Goal: Information Seeking & Learning: Find specific fact

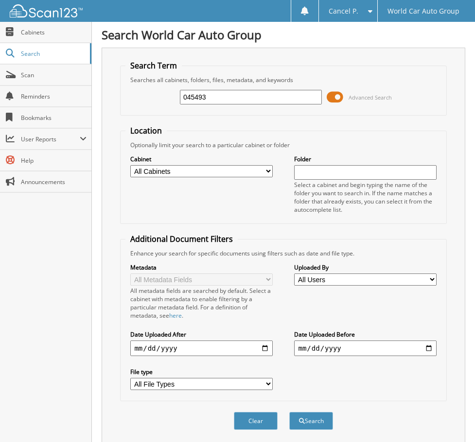
drag, startPoint x: 235, startPoint y: 93, endPoint x: 100, endPoint y: 118, distance: 136.9
type input "102878"
click at [289, 412] on button "Search" at bounding box center [311, 421] width 44 height 18
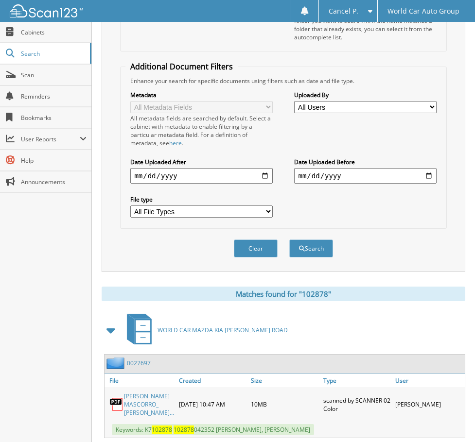
scroll to position [198, 0]
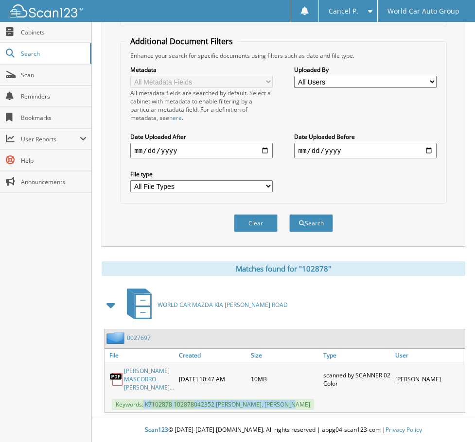
drag, startPoint x: 298, startPoint y: 406, endPoint x: 144, endPoint y: 410, distance: 154.1
click at [144, 410] on span "Keywords: K7 102878 102878 042352 [PERSON_NAME], [PERSON_NAME]" at bounding box center [213, 404] width 202 height 11
copy span "K7 102878 102878 042352 [PERSON_NAME]"
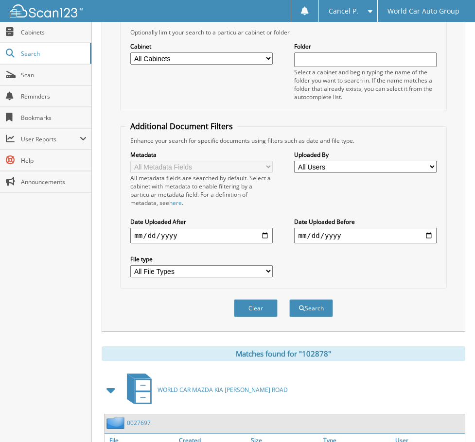
scroll to position [0, 0]
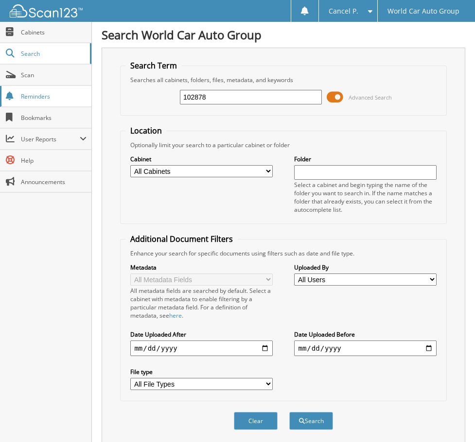
drag, startPoint x: 239, startPoint y: 90, endPoint x: 83, endPoint y: 93, distance: 156.0
click at [83, 97] on body "Cancel P. Settings Logout World Car Auto Group Close Cabinets Search" at bounding box center [237, 320] width 475 height 640
type input "466797"
click at [289, 412] on button "Search" at bounding box center [311, 421] width 44 height 18
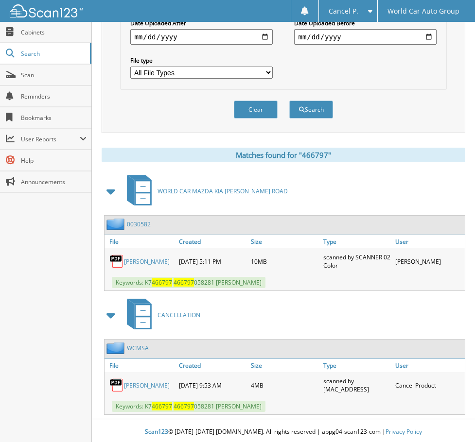
scroll to position [322, 0]
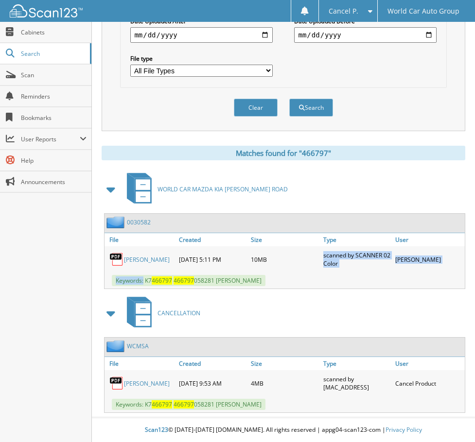
drag, startPoint x: 144, startPoint y: 280, endPoint x: 301, endPoint y: 272, distance: 157.2
click at [301, 272] on div "ROGELIO MORENO CAMPA JR. 06-26-2023 5:11 PM 10MB Keywords: K7 466797 466797" at bounding box center [284, 267] width 360 height 42
click at [296, 277] on div "Keywords: K7 466797 466797 058281 ROGELIO MORENO CAMPA JR." at bounding box center [284, 281] width 360 height 16
drag, startPoint x: 237, startPoint y: 302, endPoint x: 328, endPoint y: 291, distance: 91.6
click at [239, 302] on div "CANCELLATION" at bounding box center [283, 313] width 363 height 38
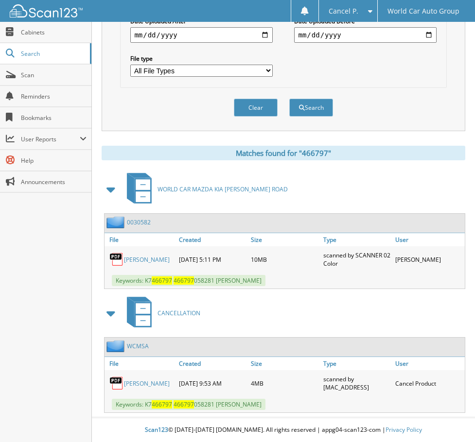
drag, startPoint x: 295, startPoint y: 276, endPoint x: 144, endPoint y: 286, distance: 152.0
click at [144, 286] on div "Keywords: K7 466797 466797 058281 ROGELIO MORENO CAMPA JR." at bounding box center [284, 281] width 360 height 16
copy span "K7 466797 466797 058281 ROGELIO MORENO CAMPA JR."
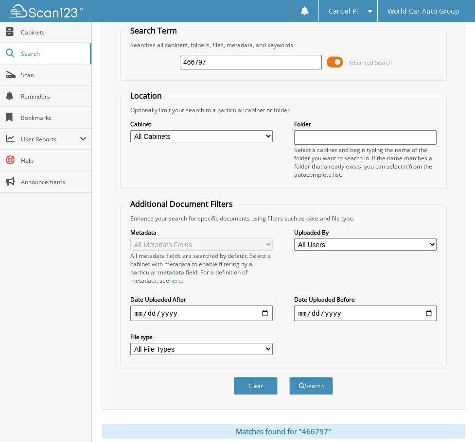
scroll to position [0, 0]
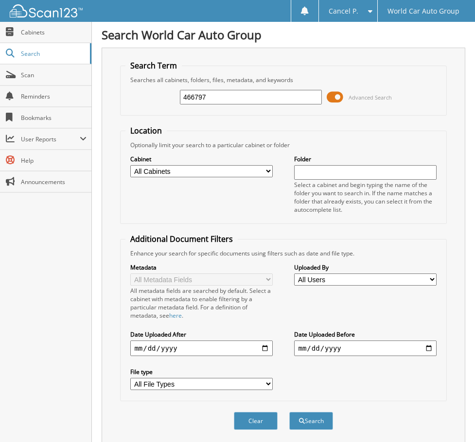
drag, startPoint x: 225, startPoint y: 92, endPoint x: 95, endPoint y: 118, distance: 132.7
click at [95, 117] on div "Search World Car Auto Group Search Term Searches all cabinets, folders, files, …" at bounding box center [283, 378] width 383 height 756
type input "044191"
click at [289, 412] on button "Search" at bounding box center [311, 421] width 44 height 18
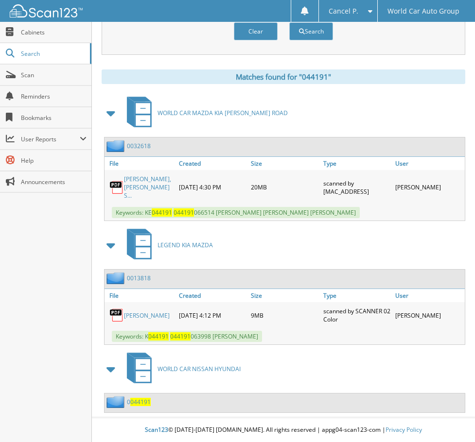
scroll to position [398, 0]
drag, startPoint x: 146, startPoint y: 213, endPoint x: 276, endPoint y: 215, distance: 129.7
click at [285, 217] on span "Keywords: KE 044191 044191 066514 MICHAEL JAMES STANLEY, KAMERON CONN STANLEY" at bounding box center [236, 212] width 248 height 11
copy span "KE 044191 044191 066514 MICHAEL JAMES STANLEY"
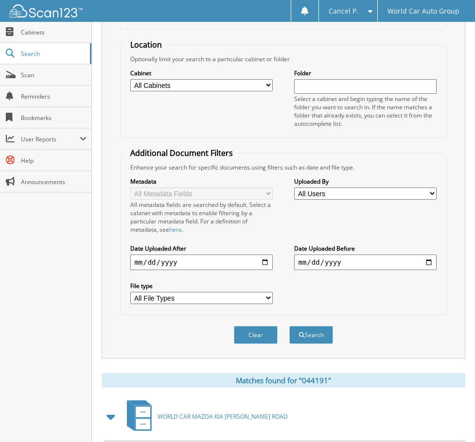
scroll to position [0, 0]
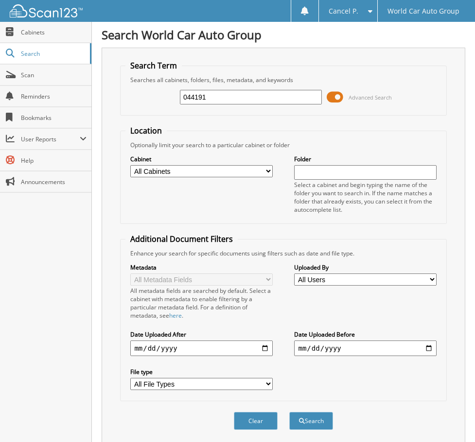
drag, startPoint x: 230, startPoint y: 103, endPoint x: 135, endPoint y: 111, distance: 95.6
click at [137, 108] on div "044191 Advanced Search" at bounding box center [282, 97] width 315 height 26
type input "112948"
click at [289, 412] on button "Search" at bounding box center [311, 421] width 44 height 18
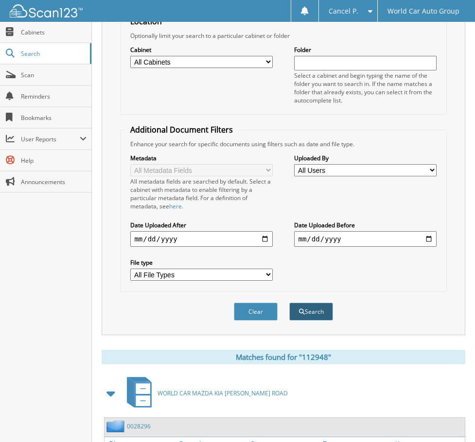
scroll to position [207, 0]
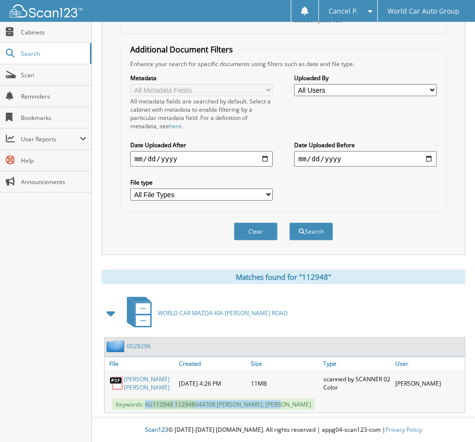
drag, startPoint x: 146, startPoint y: 405, endPoint x: 281, endPoint y: 402, distance: 135.1
click at [281, 402] on span "Keywords: KG 112948 112948 044708 DAVID ROBERT PHELAN, CHRISTINA PHELAN" at bounding box center [213, 404] width 203 height 11
copy span "KG 112948 112948 044708 DAVID ROBERT PHELAN"
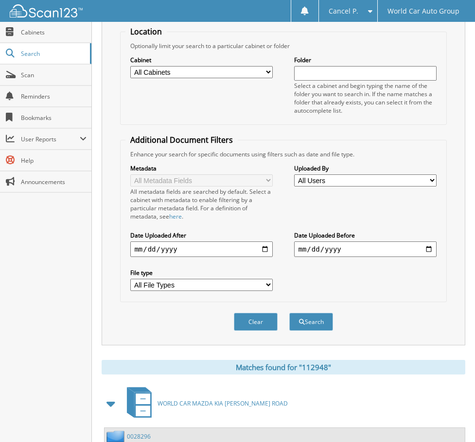
scroll to position [0, 0]
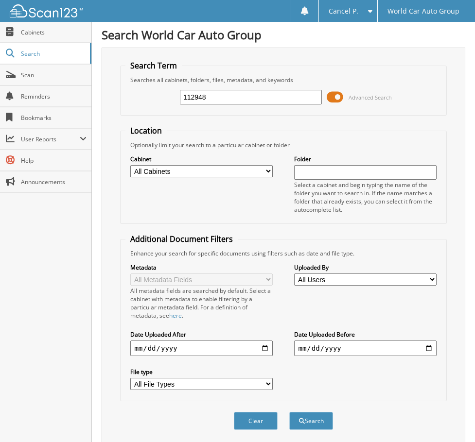
drag, startPoint x: 149, startPoint y: 103, endPoint x: 119, endPoint y: 106, distance: 29.9
click at [129, 104] on div "112948 Advanced Search" at bounding box center [282, 97] width 315 height 26
type input "145969"
click at [289, 412] on button "Search" at bounding box center [311, 421] width 44 height 18
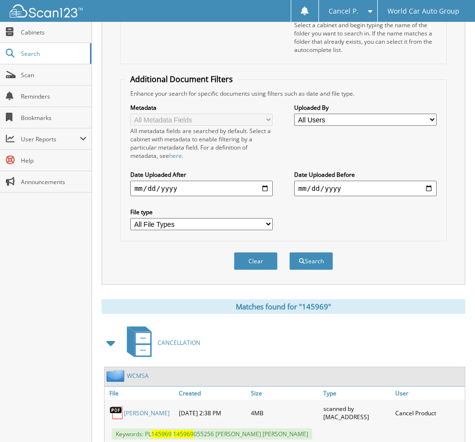
scroll to position [330, 0]
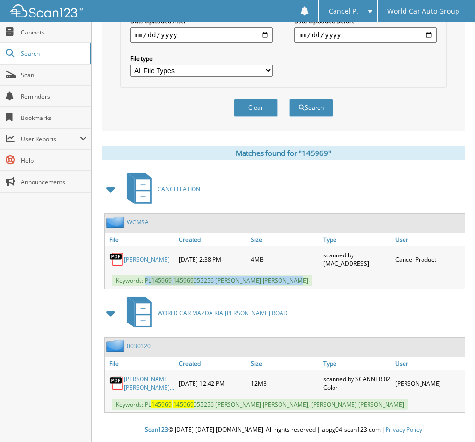
drag, startPoint x: 145, startPoint y: 262, endPoint x: 272, endPoint y: 263, distance: 126.3
click at [310, 273] on div "Keywords: PL 145969 145969 055256 [PERSON_NAME] [PERSON_NAME]" at bounding box center [284, 281] width 360 height 16
copy span "PL 145969 145969 055256 [PERSON_NAME] [PERSON_NAME]"
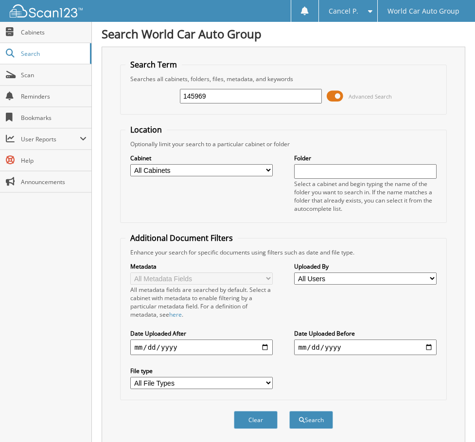
scroll to position [0, 0]
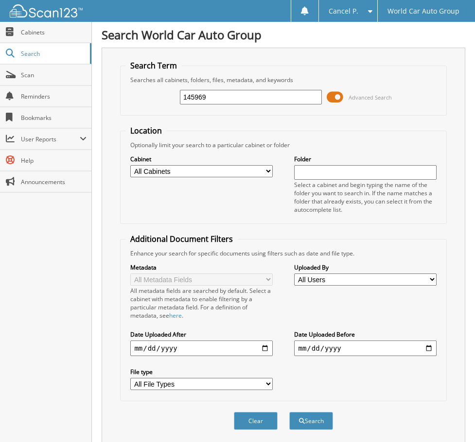
drag, startPoint x: 241, startPoint y: 98, endPoint x: 139, endPoint y: 99, distance: 101.6
click at [169, 101] on div "145969 Advanced Search" at bounding box center [282, 97] width 315 height 26
type input "192314"
click at [289, 412] on button "Search" at bounding box center [311, 421] width 44 height 18
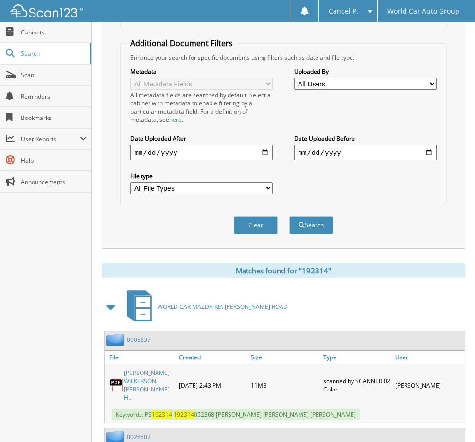
scroll to position [389, 0]
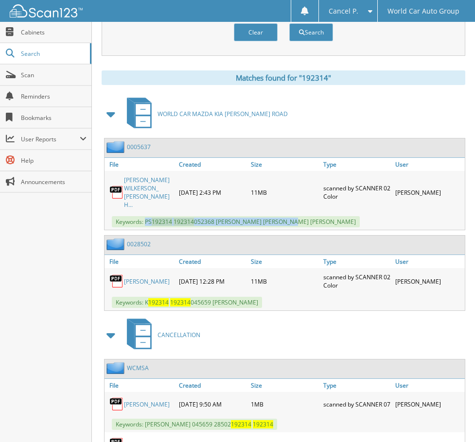
drag, startPoint x: 146, startPoint y: 213, endPoint x: 299, endPoint y: 212, distance: 153.6
click at [299, 216] on span "Keywords: PS 192314 192314 052368 DOMONIQUE RAY WILKERSON, ALISA SHAE HIGGINBOT…" at bounding box center [236, 221] width 248 height 11
copy span "PS 192314 192314 052368 DOMONIQUE RAY WILKERSON"
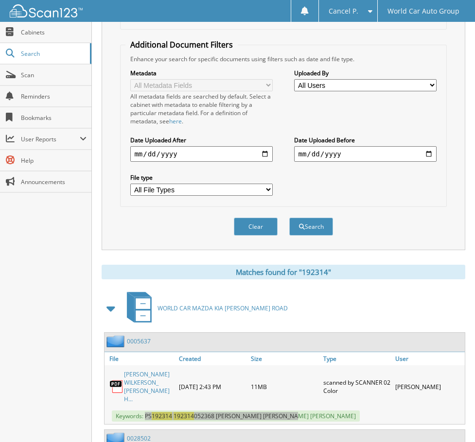
scroll to position [0, 0]
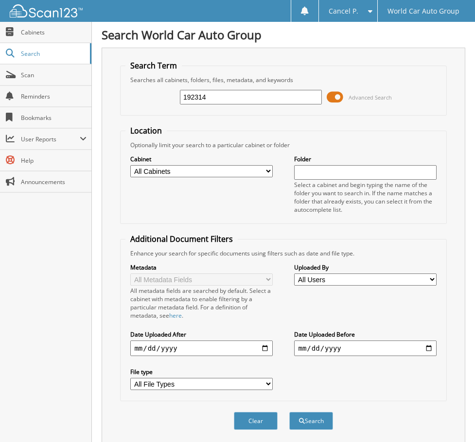
drag, startPoint x: 245, startPoint y: 93, endPoint x: 185, endPoint y: 100, distance: 60.6
click at [185, 101] on input "192314" at bounding box center [251, 97] width 142 height 15
type input "280825"
click at [289, 412] on button "Search" at bounding box center [311, 421] width 44 height 18
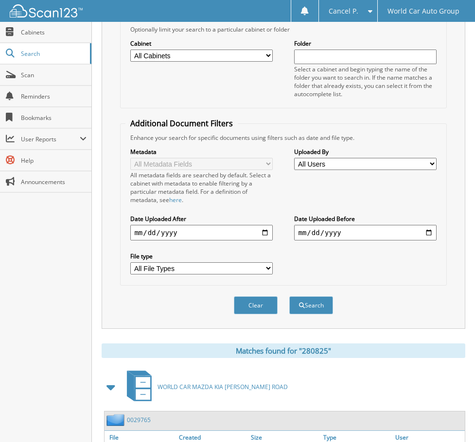
scroll to position [190, 0]
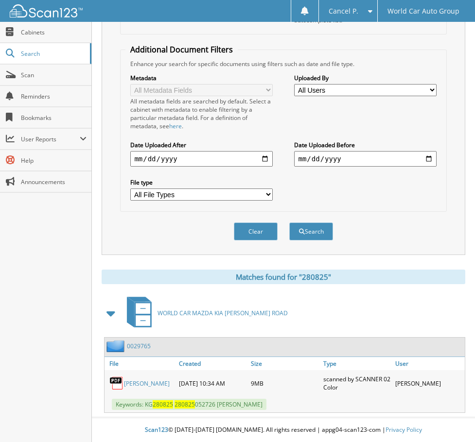
drag, startPoint x: 312, startPoint y: 407, endPoint x: 143, endPoint y: 407, distance: 169.1
click at [143, 407] on div "Keywords: KG 280825 280825 052726 CRISTINA AYDE MENDOZA" at bounding box center [284, 404] width 360 height 16
copy span "KG 280825 280825 052726 CRISTINA AYDE MENDOZA"
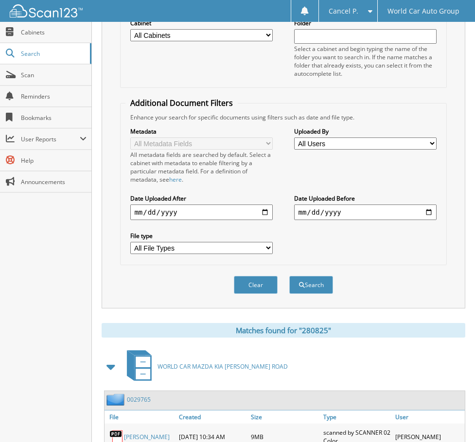
scroll to position [0, 0]
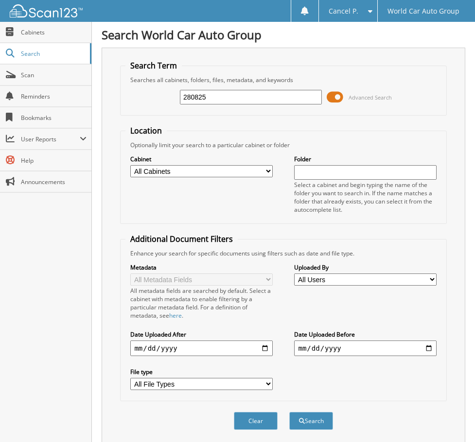
drag, startPoint x: 224, startPoint y: 89, endPoint x: 115, endPoint y: 119, distance: 112.8
click at [120, 119] on div "Search Term Searches all cabinets, folders, files, metadata, and keywords 28082…" at bounding box center [283, 246] width 363 height 397
click at [218, 104] on div "280825" at bounding box center [251, 97] width 142 height 17
click at [220, 96] on input "280825" at bounding box center [251, 97] width 142 height 15
drag, startPoint x: 193, startPoint y: 98, endPoint x: 145, endPoint y: 103, distance: 48.8
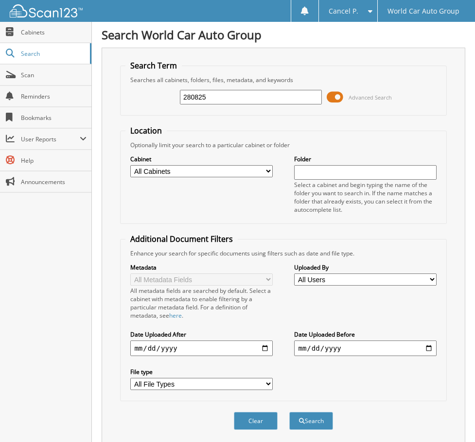
click at [146, 103] on div "280825 Advanced Search" at bounding box center [282, 97] width 315 height 26
type input "417563"
click at [289, 412] on button "Search" at bounding box center [311, 421] width 44 height 18
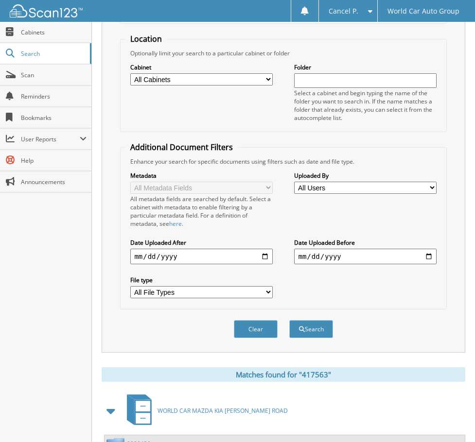
scroll to position [198, 0]
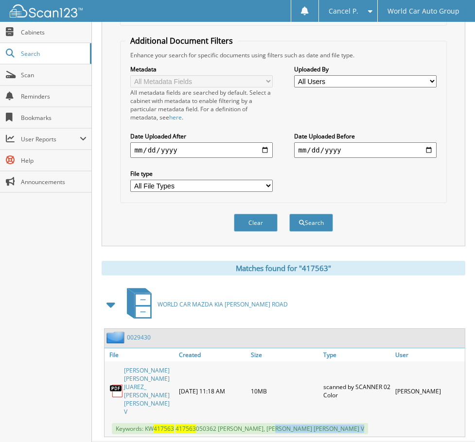
drag, startPoint x: 275, startPoint y: 405, endPoint x: 142, endPoint y: 421, distance: 134.2
click at [143, 425] on body "Cancel P. Settings Logout World Car Auto Group Close Cabinets Search" at bounding box center [237, 134] width 475 height 665
drag, startPoint x: 145, startPoint y: 404, endPoint x: 276, endPoint y: 400, distance: 130.3
click at [276, 423] on span "Keywords: KW 417563 417563 050362 [PERSON_NAME], [PERSON_NAME] [PERSON_NAME] V" at bounding box center [240, 428] width 256 height 11
copy span "KW 417563 417563 050362 MELISSA ANN JUAREZ"
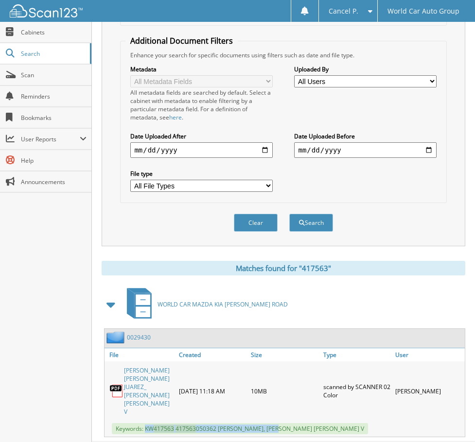
copy span "KW 417563 417563 050362 MELISSA ANN JUAREZ"
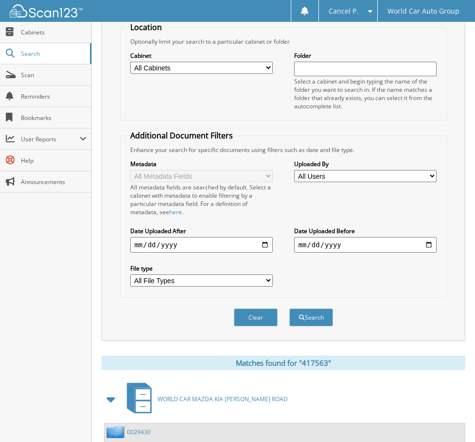
scroll to position [0, 0]
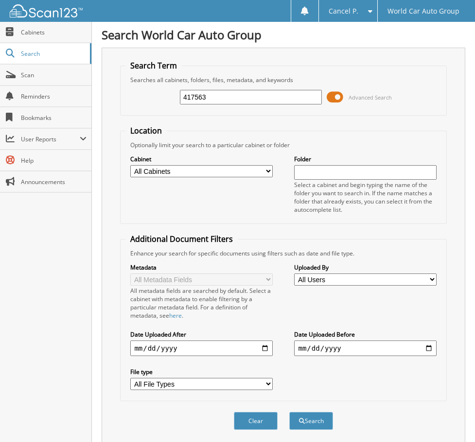
drag, startPoint x: 256, startPoint y: 101, endPoint x: 134, endPoint y: 111, distance: 122.4
click at [150, 109] on div "417563 Advanced Search" at bounding box center [282, 97] width 315 height 26
type input "355704"
click at [289, 412] on button "Search" at bounding box center [311, 421] width 44 height 18
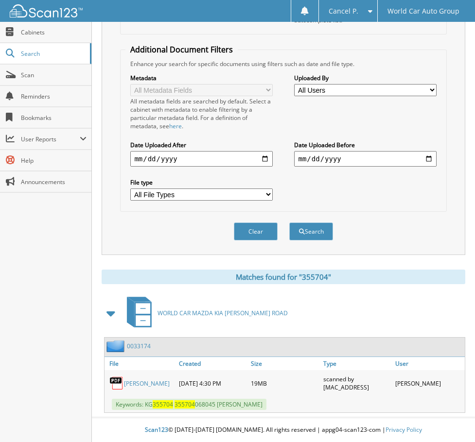
drag, startPoint x: 280, startPoint y: 407, endPoint x: 144, endPoint y: 409, distance: 136.1
click at [144, 408] on div "Keywords: KG 355704 355704 068045 [PERSON_NAME]" at bounding box center [284, 404] width 360 height 16
copy span "KG 355704 355704 068045 [PERSON_NAME]"
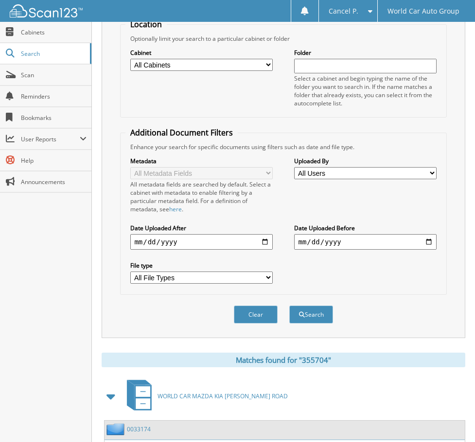
scroll to position [0, 0]
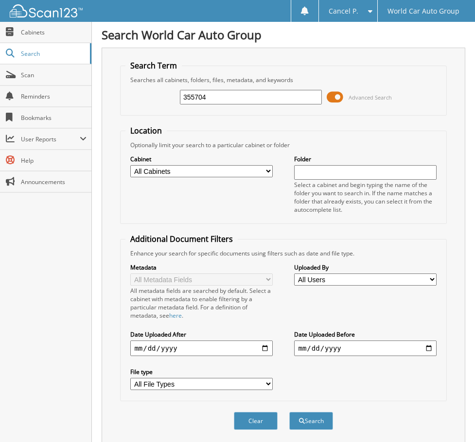
drag, startPoint x: 249, startPoint y: 104, endPoint x: 183, endPoint y: 108, distance: 66.7
click at [183, 108] on div "355704 Advanced Search" at bounding box center [282, 97] width 315 height 26
drag, startPoint x: 212, startPoint y: 100, endPoint x: 141, endPoint y: 108, distance: 72.0
click at [142, 108] on div "355704 Advanced Search" at bounding box center [282, 97] width 315 height 26
type input "197845"
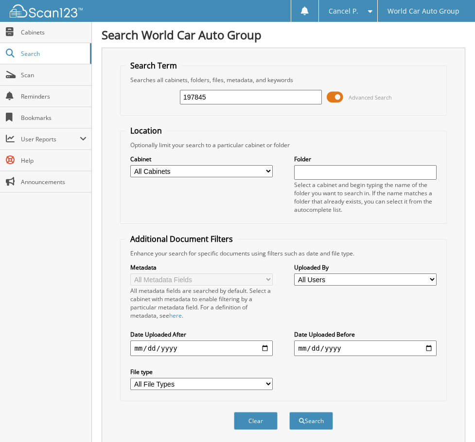
click at [289, 412] on button "Search" at bounding box center [311, 421] width 44 height 18
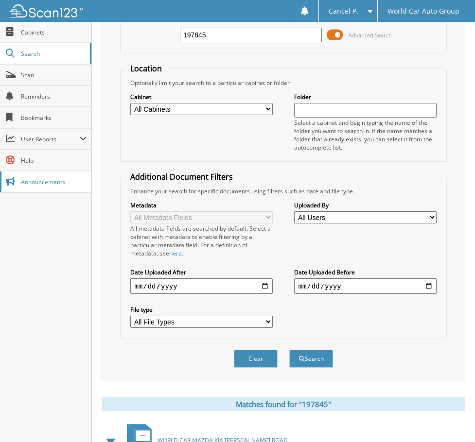
scroll to position [190, 0]
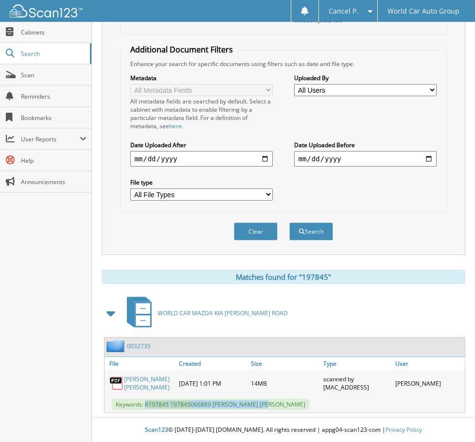
drag, startPoint x: 239, startPoint y: 410, endPoint x: 146, endPoint y: 407, distance: 93.3
click at [146, 407] on span "Keywords: K 197845 197845 066889 [PERSON_NAME] [PERSON_NAME]" at bounding box center [210, 404] width 197 height 11
copy span "K 197845 197845 066889 [PERSON_NAME] [PERSON_NAME]"
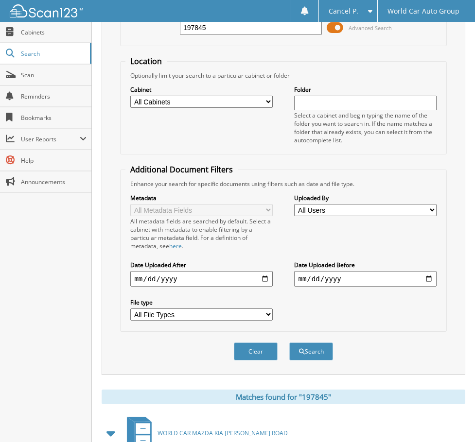
scroll to position [0, 0]
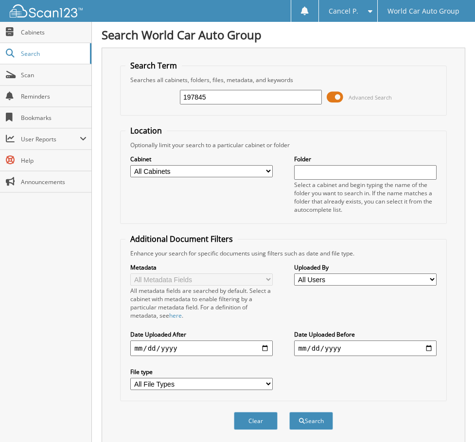
drag, startPoint x: 255, startPoint y: 92, endPoint x: 154, endPoint y: 97, distance: 101.2
click at [154, 98] on div "197845 Advanced Search" at bounding box center [282, 97] width 315 height 26
click at [215, 98] on input "197845" at bounding box center [251, 97] width 142 height 15
type input "002493"
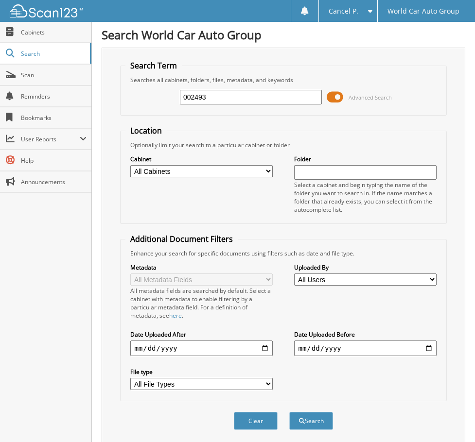
click at [289, 412] on button "Search" at bounding box center [311, 421] width 44 height 18
drag, startPoint x: 212, startPoint y: 95, endPoint x: 65, endPoint y: 76, distance: 148.9
type input "066889"
click at [289, 412] on button "Search" at bounding box center [311, 421] width 44 height 18
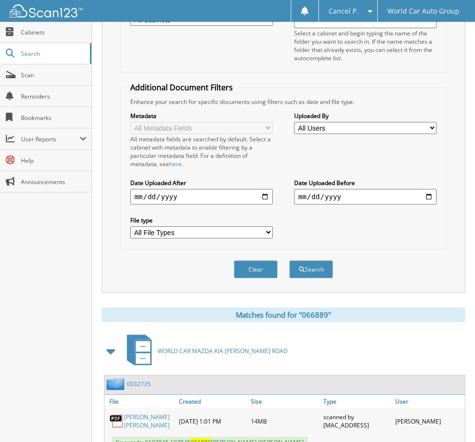
scroll to position [190, 0]
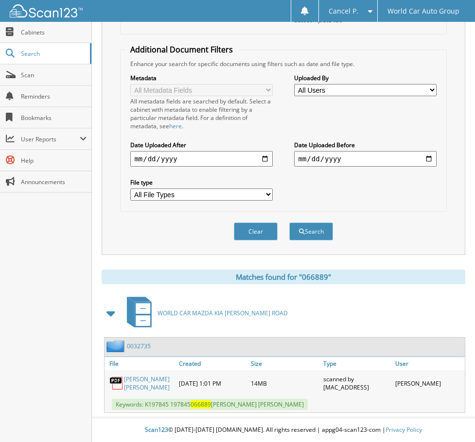
click at [150, 382] on link "KAYLA MARIE KING" at bounding box center [149, 383] width 50 height 17
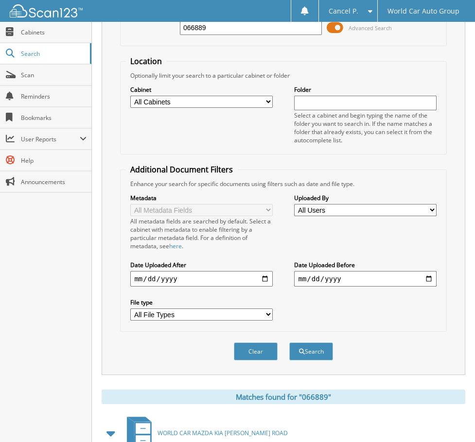
scroll to position [0, 0]
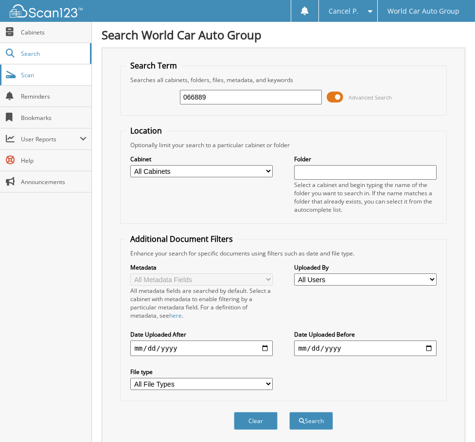
drag, startPoint x: 217, startPoint y: 100, endPoint x: 12, endPoint y: 72, distance: 207.4
click at [9, 71] on body "Cancel P. Settings Logout World Car Auto Group Close Cabinets Search" at bounding box center [237, 316] width 475 height 632
type input "063557"
click at [289, 412] on button "Search" at bounding box center [311, 421] width 44 height 18
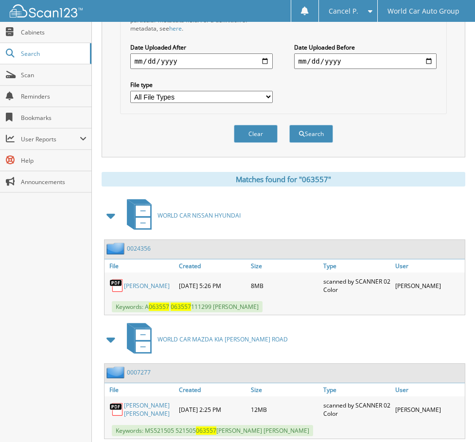
scroll to position [314, 0]
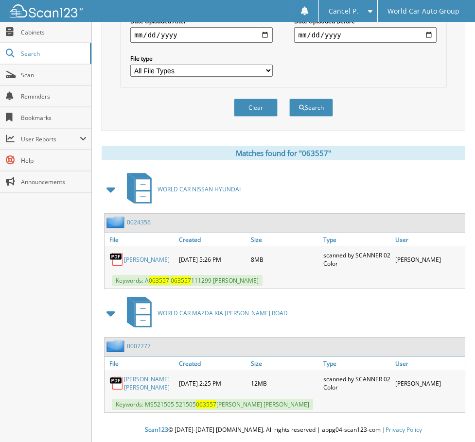
drag, startPoint x: 275, startPoint y: 282, endPoint x: 145, endPoint y: 282, distance: 130.2
click at [145, 282] on div "Keywords: A 063557 063557 111299 [PERSON_NAME]" at bounding box center [284, 281] width 360 height 16
copy span "A 063557 063557 111299 [PERSON_NAME]"
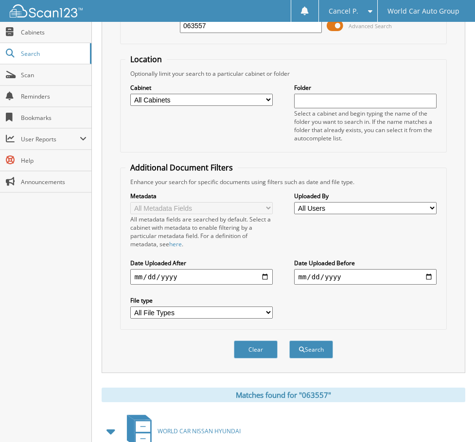
scroll to position [0, 0]
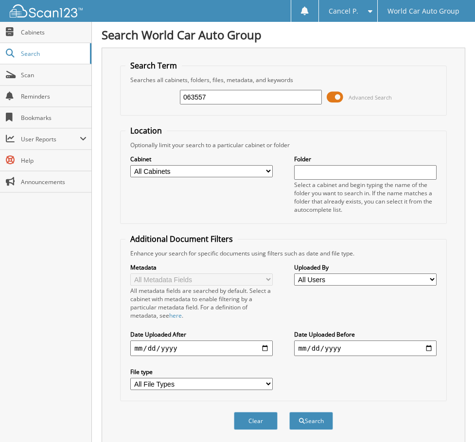
drag, startPoint x: 216, startPoint y: 88, endPoint x: 220, endPoint y: 103, distance: 15.6
click at [189, 96] on div "063557 Advanced Search" at bounding box center [282, 97] width 315 height 26
drag, startPoint x: 222, startPoint y: 103, endPoint x: 156, endPoint y: 109, distance: 65.4
click at [156, 109] on div "063557 Advanced Search" at bounding box center [282, 97] width 315 height 26
type input "192374"
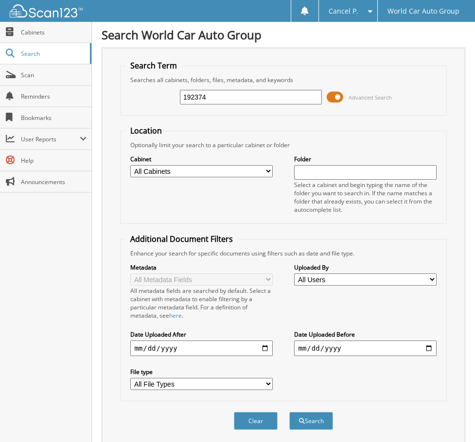
click at [289, 412] on button "Search" at bounding box center [311, 421] width 44 height 18
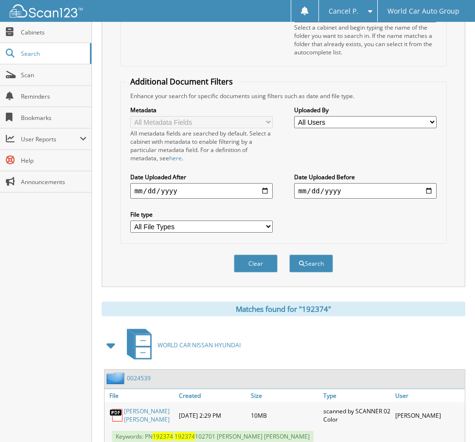
scroll to position [190, 0]
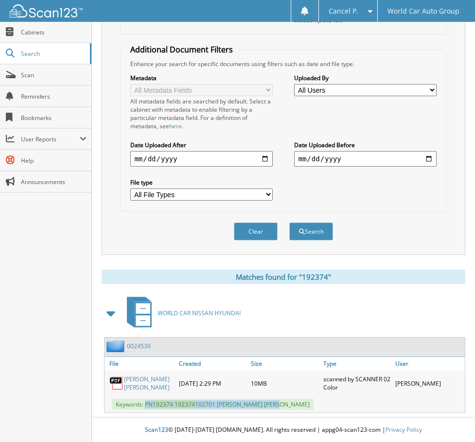
drag, startPoint x: 304, startPoint y: 407, endPoint x: 145, endPoint y: 402, distance: 159.0
click at [145, 402] on div "Keywords: PN 192374 192374 102701 [PERSON_NAME] [PERSON_NAME]" at bounding box center [284, 404] width 360 height 16
copy span "PN 192374 192374 102701 ADAM JOSHUA WILSON"
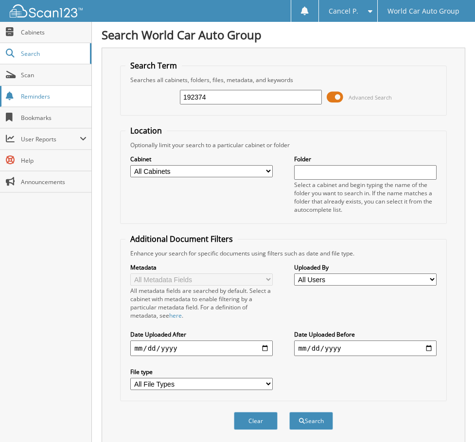
drag, startPoint x: 230, startPoint y: 98, endPoint x: 57, endPoint y: 106, distance: 172.7
click at [73, 110] on body "Cancel P. Settings Logout World Car Auto Group Close Cabinets Search" at bounding box center [237, 316] width 475 height 632
type input "002493"
click at [289, 412] on button "Search" at bounding box center [311, 421] width 44 height 18
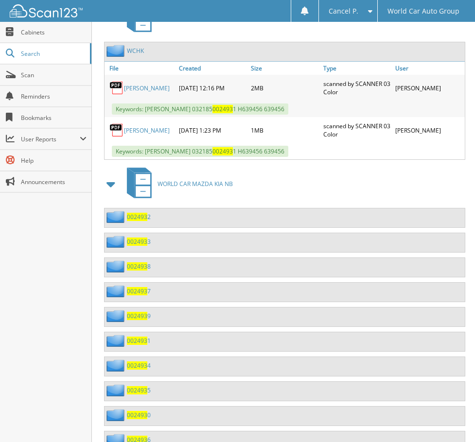
scroll to position [401, 0]
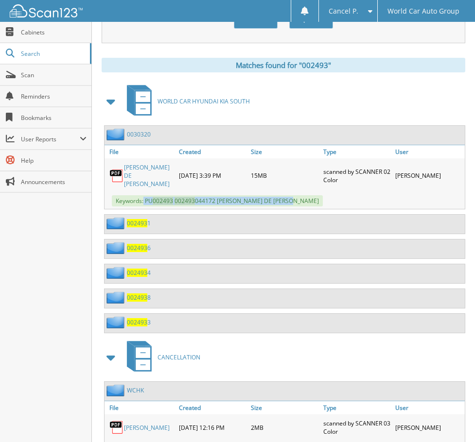
drag, startPoint x: 144, startPoint y: 190, endPoint x: 294, endPoint y: 193, distance: 150.2
click at [294, 193] on div "Keywords: PU 002493 002493 044172 [PERSON_NAME] DE [PERSON_NAME]" at bounding box center [284, 201] width 360 height 16
copy span "PU 002493 002493 044172 [PERSON_NAME] DE [PERSON_NAME]"
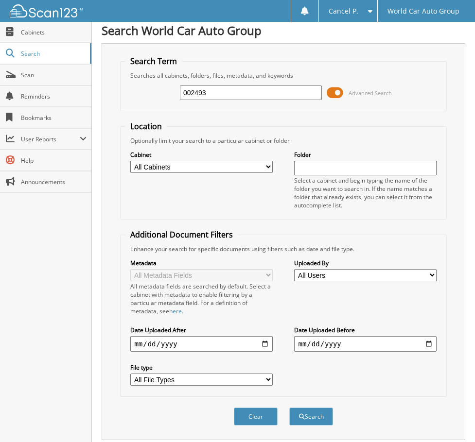
scroll to position [0, 0]
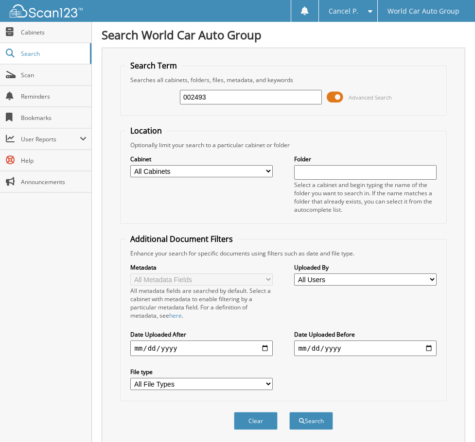
drag, startPoint x: 219, startPoint y: 96, endPoint x: 145, endPoint y: 110, distance: 74.7
click at [146, 110] on fieldset "Search Term Searches all cabinets, folders, files, metadata, and keywords 00249…" at bounding box center [283, 87] width 326 height 55
type input "555501."
click at [289, 412] on button "Search" at bounding box center [311, 421] width 44 height 18
click at [241, 104] on input "555501." at bounding box center [251, 97] width 142 height 15
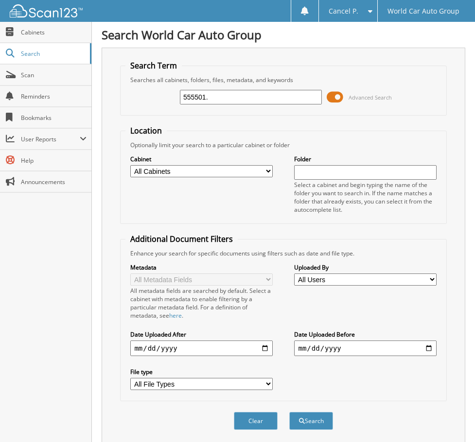
click at [241, 102] on input "555501." at bounding box center [251, 97] width 142 height 15
type input "555501"
click at [289, 412] on button "Search" at bounding box center [311, 421] width 44 height 18
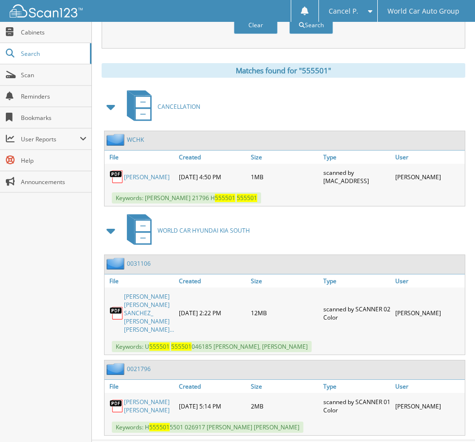
scroll to position [403, 0]
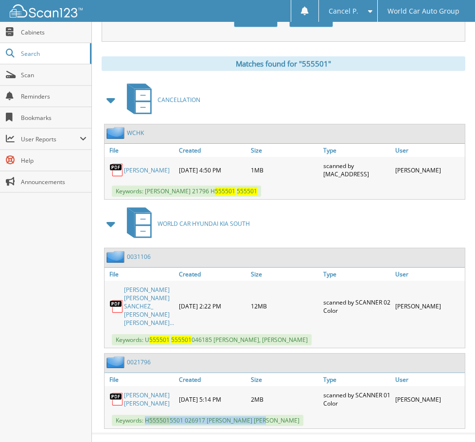
drag, startPoint x: 283, startPoint y: 409, endPoint x: 147, endPoint y: 411, distance: 135.6
click at [147, 413] on div "Keywords: H 555501 5501 026917 [PERSON_NAME] [PERSON_NAME]" at bounding box center [284, 421] width 360 height 16
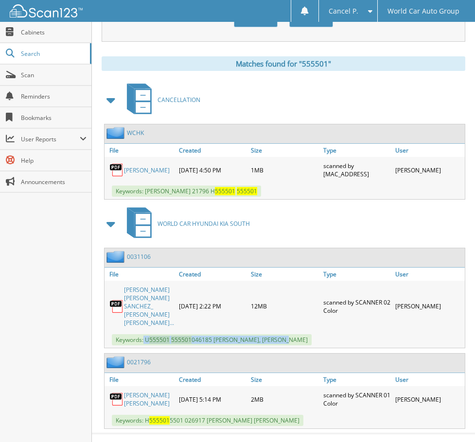
drag, startPoint x: 144, startPoint y: 325, endPoint x: 284, endPoint y: 324, distance: 140.4
click at [284, 334] on span "Keywords: U 555501 555501 046185 [PERSON_NAME], [PERSON_NAME]" at bounding box center [212, 339] width 200 height 11
copy span "U 555501 555501 046185 [PERSON_NAME]"
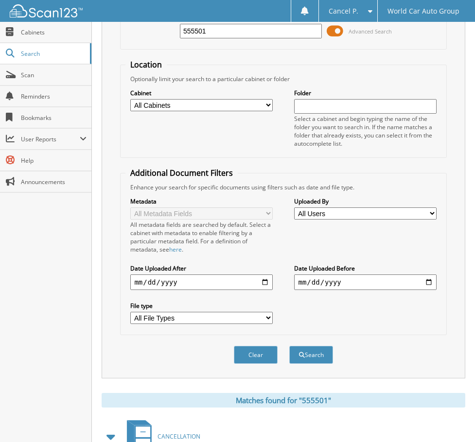
scroll to position [63, 0]
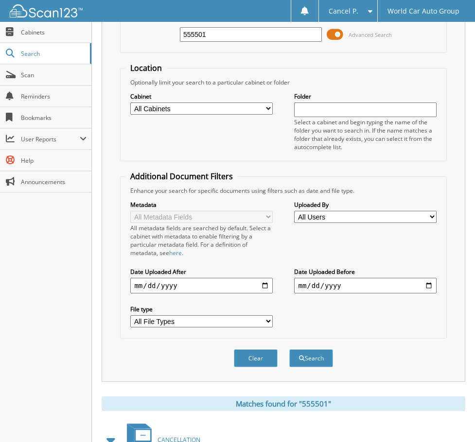
drag, startPoint x: 201, startPoint y: 35, endPoint x: 126, endPoint y: 47, distance: 75.7
click at [127, 46] on div "555501 Advanced Search" at bounding box center [282, 34] width 315 height 26
type input "178111"
click at [289, 349] on button "Search" at bounding box center [311, 358] width 44 height 18
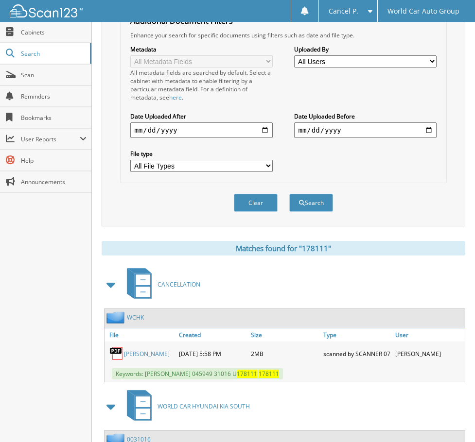
scroll to position [314, 0]
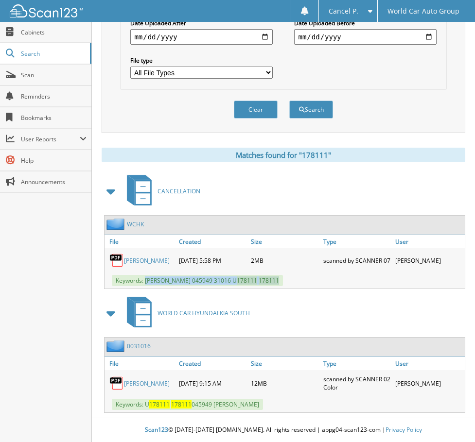
drag, startPoint x: 252, startPoint y: 282, endPoint x: 145, endPoint y: 279, distance: 107.4
click at [145, 279] on div "Keywords: TYRONE JEFFERSON 045949 31016 U 178111 178111" at bounding box center [284, 281] width 360 height 16
copy span "TYRONE JEFFERSON 045949 31016 U 178111 178111"
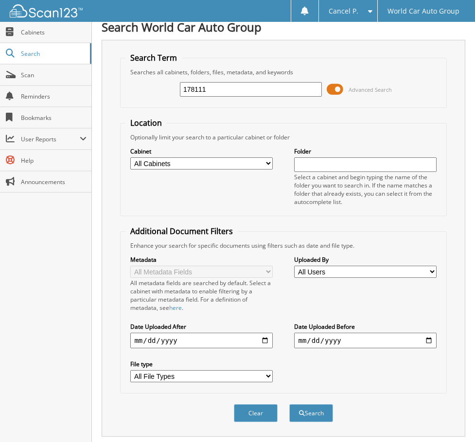
scroll to position [0, 0]
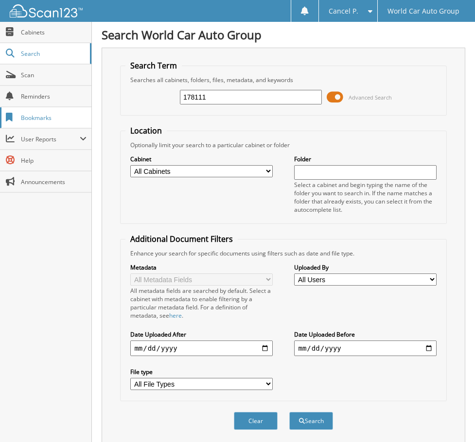
drag, startPoint x: 213, startPoint y: 93, endPoint x: 34, endPoint y: 109, distance: 180.0
click at [39, 108] on body "Cancel P. Settings Logout World Car Auto Group Close Cabinets Search" at bounding box center [237, 377] width 475 height 754
type input "075848"
click at [289, 412] on button "Search" at bounding box center [311, 421] width 44 height 18
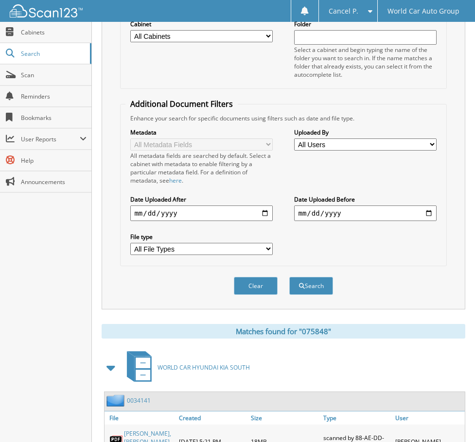
scroll to position [198, 0]
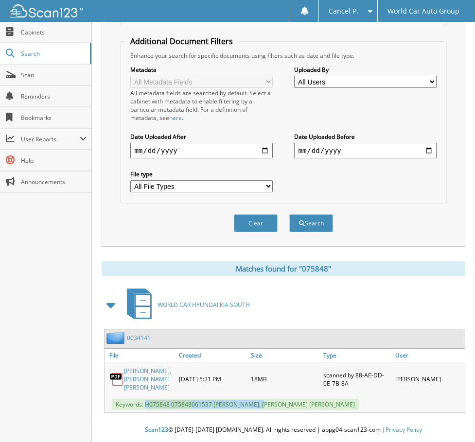
drag, startPoint x: 145, startPoint y: 406, endPoint x: 261, endPoint y: 405, distance: 116.1
click at [261, 405] on span "Keywords: H 075848 075848 061537 GABRIEL P LOPEZ, DESIREE DANIELLE LOPEZ" at bounding box center [235, 404] width 247 height 11
copy span "H 075848 075848 061537 GABRIEL P LOPEZ"
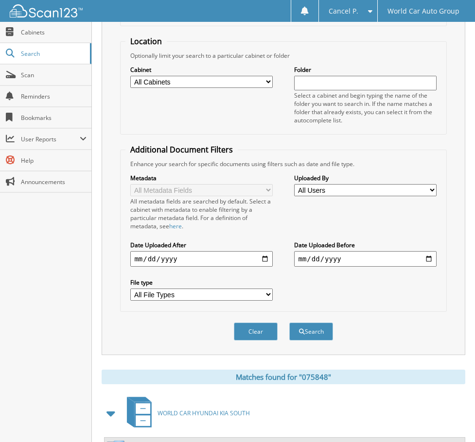
scroll to position [0, 0]
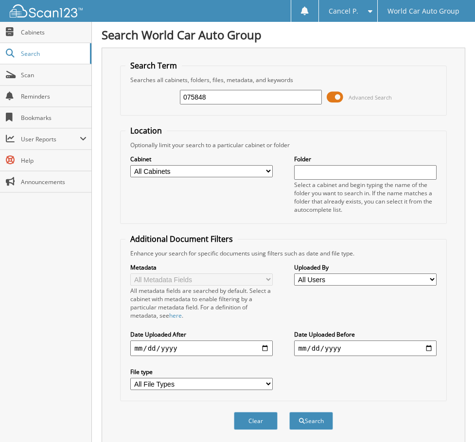
drag, startPoint x: 220, startPoint y: 101, endPoint x: 133, endPoint y: 115, distance: 87.7
click at [133, 115] on fieldset "Search Term Searches all cabinets, folders, files, metadata, and keywords 07584…" at bounding box center [283, 87] width 326 height 55
type input "256187"
click at [289, 412] on button "Search" at bounding box center [311, 421] width 44 height 18
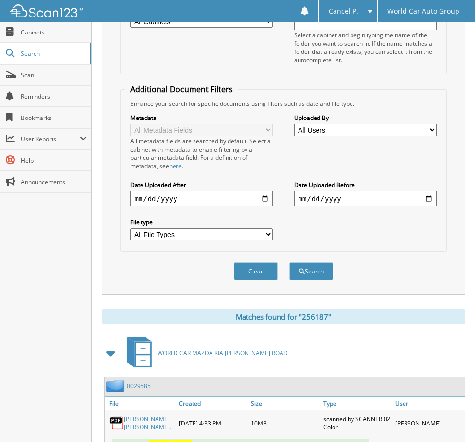
scroll to position [198, 0]
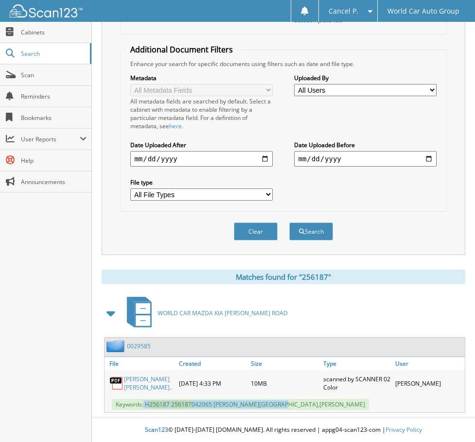
drag, startPoint x: 144, startPoint y: 405, endPoint x: 276, endPoint y: 403, distance: 132.2
click at [276, 403] on span "Keywords: H 256187 256187 042065 ESTELA FRAUSTO VILLA,LORRAINE QUINN VILLA" at bounding box center [240, 404] width 257 height 11
copy span "H 256187 256187 042065 ESTELA FRAUSTO VILLA"
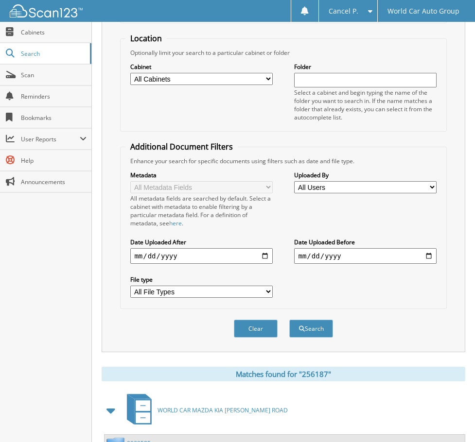
scroll to position [0, 0]
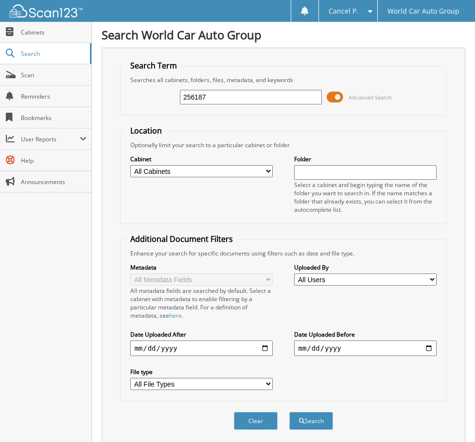
drag, startPoint x: 224, startPoint y: 99, endPoint x: 93, endPoint y: 90, distance: 131.9
click at [102, 98] on div "Search Term Searches all cabinets, folders, files, metadata, and keywords 25618…" at bounding box center [283, 246] width 363 height 397
type input "110803"
click at [289, 412] on button "Search" at bounding box center [311, 421] width 44 height 18
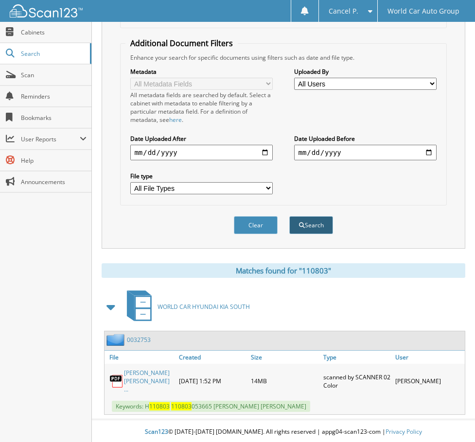
scroll to position [198, 0]
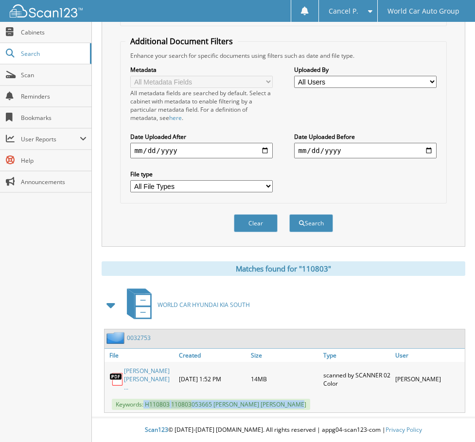
drag, startPoint x: 144, startPoint y: 405, endPoint x: 291, endPoint y: 403, distance: 146.8
click at [291, 403] on span "Keywords: H 110803 110803 053665 ROGER VILLALOBOS RUIZ JR. EVANGELINA ROGINA RU…" at bounding box center [211, 404] width 198 height 11
copy span "H 110803 110803 053665 ROGER VILLALOBOS RUIZ JR."
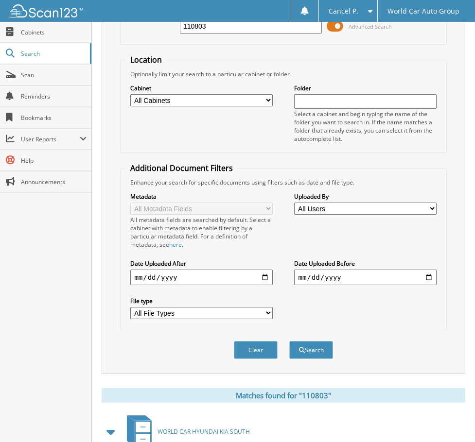
scroll to position [0, 0]
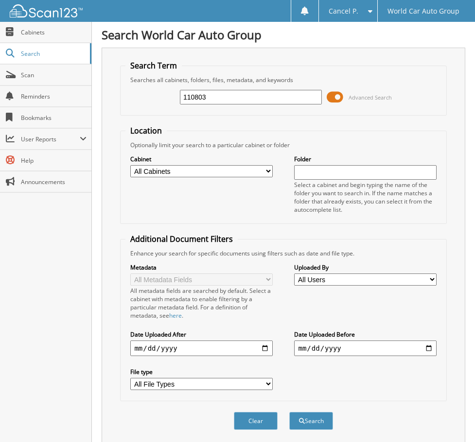
drag, startPoint x: 201, startPoint y: 102, endPoint x: 137, endPoint y: 114, distance: 65.3
click at [141, 109] on div "110803 Advanced Search" at bounding box center [282, 97] width 315 height 26
type input "207809"
click at [289, 412] on button "Search" at bounding box center [311, 421] width 44 height 18
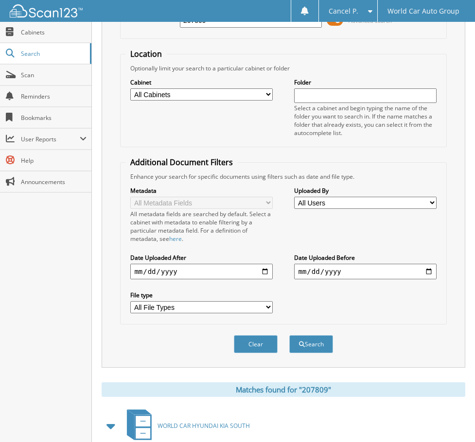
scroll to position [190, 0]
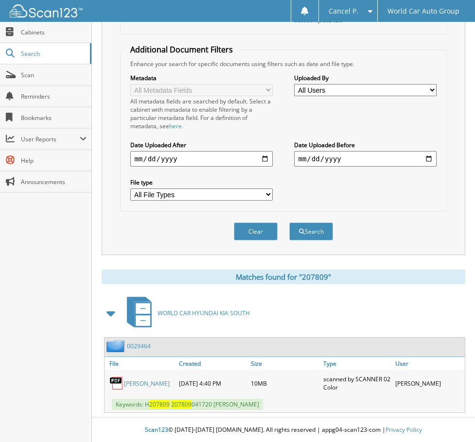
drag, startPoint x: 145, startPoint y: 404, endPoint x: 287, endPoint y: 410, distance: 142.0
click at [287, 410] on div "Keywords: H 207809 207809 041720 [PERSON_NAME]" at bounding box center [284, 404] width 360 height 16
copy span "H 207809 207809 041720 [PERSON_NAME]"
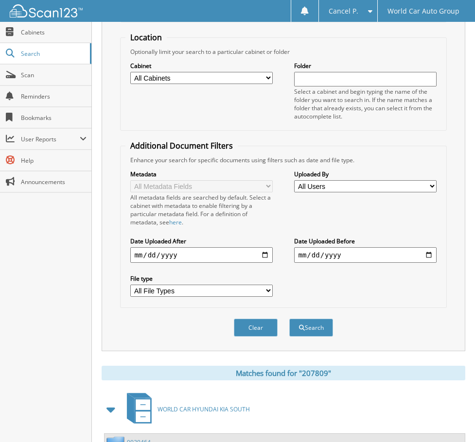
scroll to position [0, 0]
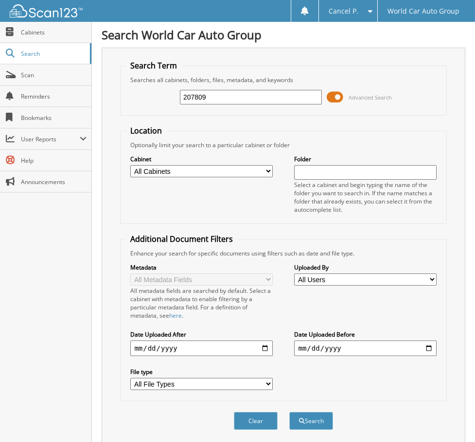
drag, startPoint x: 176, startPoint y: 105, endPoint x: 129, endPoint y: 111, distance: 47.1
click at [130, 111] on fieldset "Search Term Searches all cabinets, folders, files, metadata, and keywords 20780…" at bounding box center [283, 87] width 326 height 55
type input "168974"
click at [289, 412] on button "Search" at bounding box center [311, 421] width 44 height 18
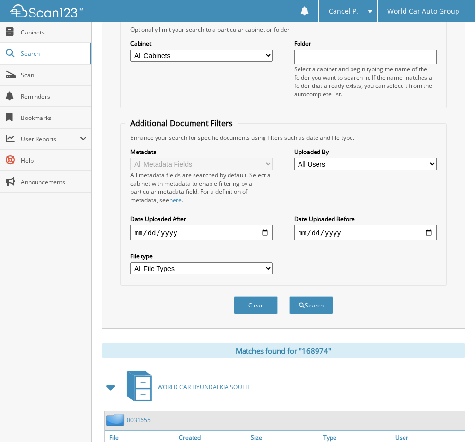
scroll to position [198, 0]
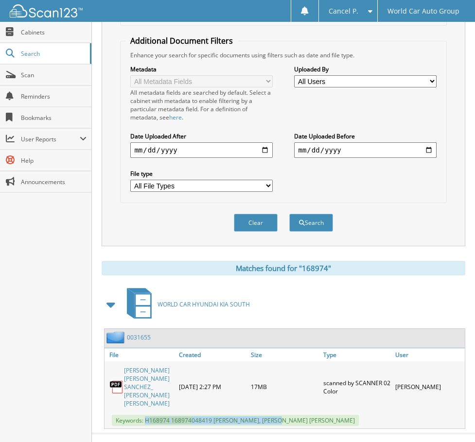
drag, startPoint x: 146, startPoint y: 405, endPoint x: 279, endPoint y: 406, distance: 133.6
click at [279, 415] on span "Keywords: H 168974 168974 048419 JENNIFER ANN SANCHEZ, TED ALLEN SCHMITT" at bounding box center [235, 420] width 247 height 11
copy span "H 168974 168974 048419 JENNIFER ANN SANCHEZ"
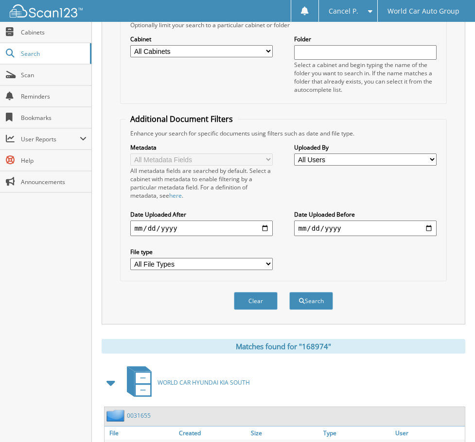
scroll to position [4, 0]
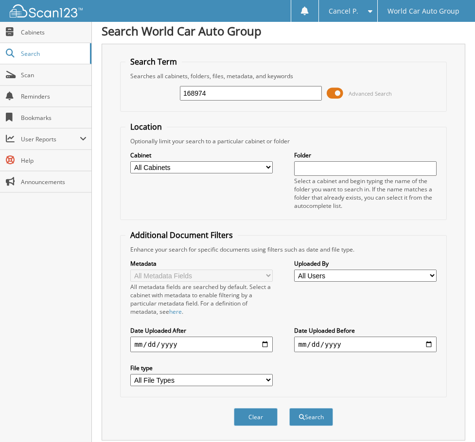
click at [226, 99] on div "168974" at bounding box center [251, 93] width 142 height 17
drag, startPoint x: 225, startPoint y: 97, endPoint x: 55, endPoint y: 115, distance: 171.5
click at [56, 114] on body "Cancel P. Settings Logout World Car Auto Group Close Cabinets Search" at bounding box center [237, 324] width 475 height 656
type input "151074"
click at [289, 408] on button "Search" at bounding box center [311, 417] width 44 height 18
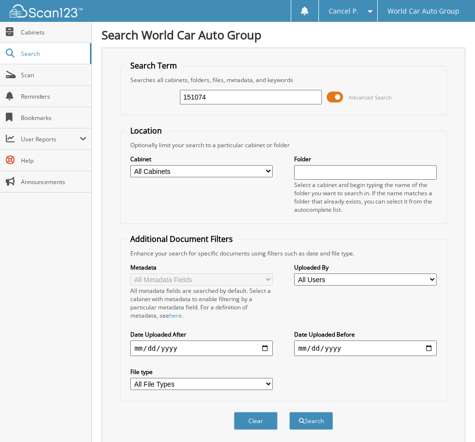
scroll to position [190, 0]
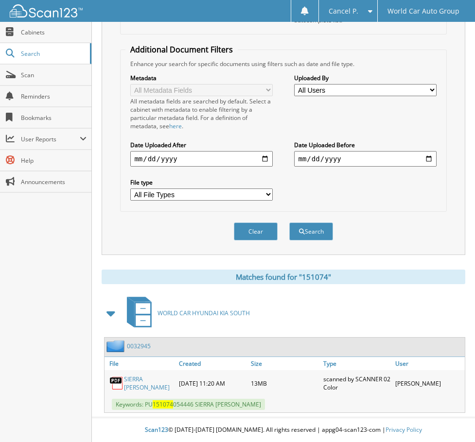
drag, startPoint x: 246, startPoint y: 407, endPoint x: 147, endPoint y: 404, distance: 98.7
click at [147, 404] on div "Keywords: PU 151074 054446 SIERRA LEANNE SPICER" at bounding box center [284, 404] width 360 height 16
drag, startPoint x: 145, startPoint y: 404, endPoint x: 243, endPoint y: 405, distance: 98.2
click at [262, 403] on span "Keywords: PU 151074 054446 SIERRA LEANNE SPICER" at bounding box center [188, 404] width 153 height 11
copy span "PU 151074 054446 SIERRA LEANNE SPICER"
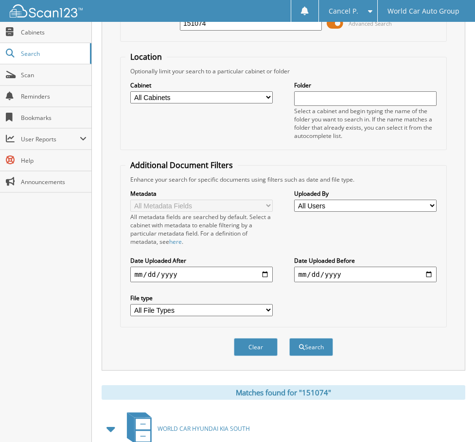
scroll to position [0, 0]
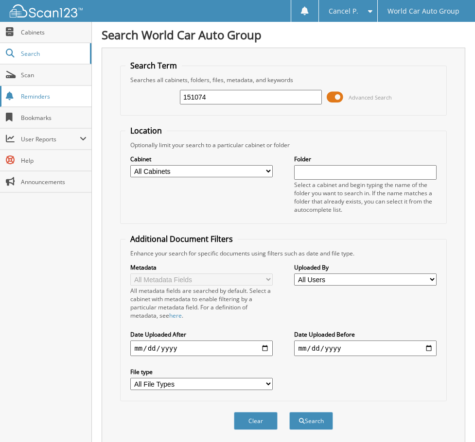
drag, startPoint x: 201, startPoint y: 93, endPoint x: 73, endPoint y: 92, distance: 128.3
click at [75, 91] on body "Cancel P. Settings Logout World Car Auto Group Close Cabinets Search" at bounding box center [237, 316] width 475 height 632
type input "323638"
click at [289, 412] on button "Search" at bounding box center [311, 421] width 44 height 18
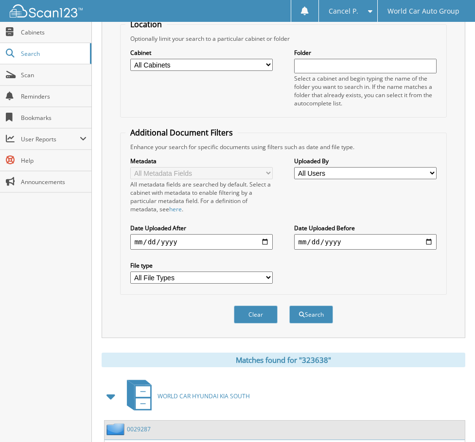
scroll to position [198, 0]
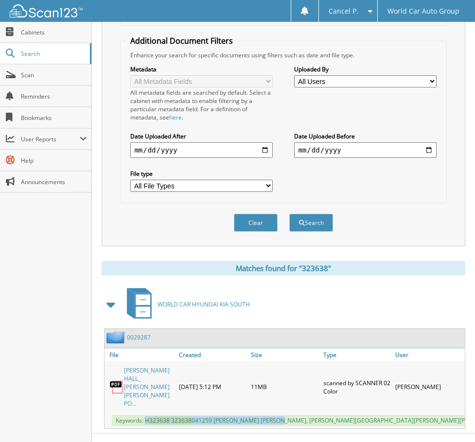
drag, startPoint x: 147, startPoint y: 406, endPoint x: 277, endPoint y: 406, distance: 130.2
click at [277, 415] on span "Keywords: H 323638 323638 041259 DANIEL LEE DEAN HALL, CRYSTAL ANNE POND HALL" at bounding box center [310, 420] width 397 height 11
copy span "H 323638 323638 041259 DANIEL LEE DEAN HALL"
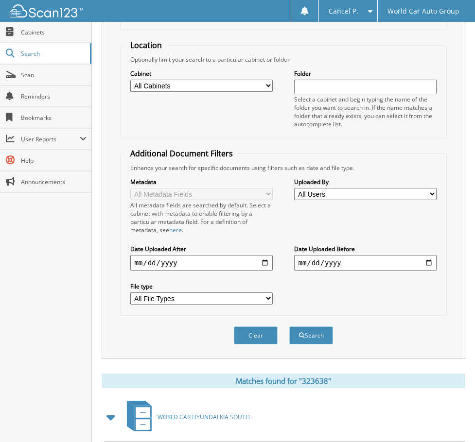
scroll to position [0, 0]
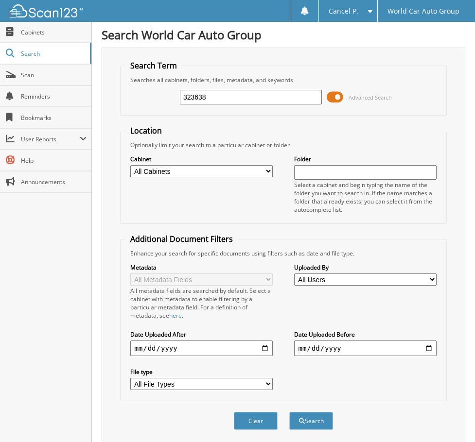
drag, startPoint x: 218, startPoint y: 93, endPoint x: 154, endPoint y: 100, distance: 64.5
click at [156, 98] on div "323638 Advanced Search" at bounding box center [282, 97] width 315 height 26
type input "595885"
click at [289, 412] on button "Search" at bounding box center [311, 421] width 44 height 18
drag, startPoint x: 245, startPoint y: 102, endPoint x: 83, endPoint y: 119, distance: 163.7
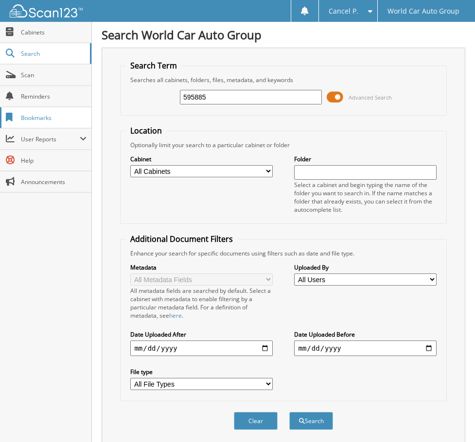
click at [87, 119] on body "Cancel P. Settings Logout World Car Auto Group Close Cabinets Search" at bounding box center [237, 328] width 475 height 656
type input "595885"
click at [289, 412] on button "Search" at bounding box center [311, 421] width 44 height 18
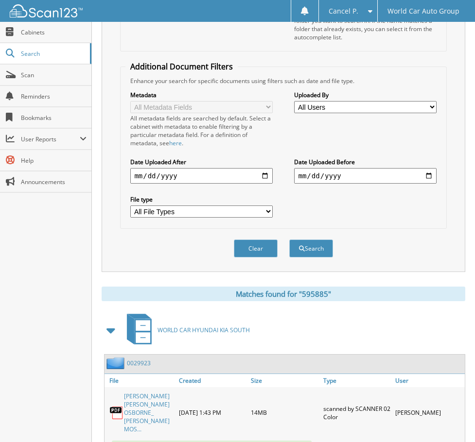
scroll to position [198, 0]
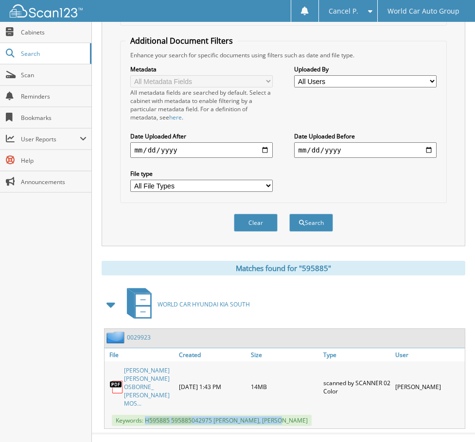
drag, startPoint x: 145, startPoint y: 407, endPoint x: 272, endPoint y: 402, distance: 126.9
click at [280, 415] on span "Keywords: H 595885 595885 042975 [PERSON_NAME], [PERSON_NAME]" at bounding box center [212, 420] width 200 height 11
copy span "H 595885 595885 042975 [PERSON_NAME]"
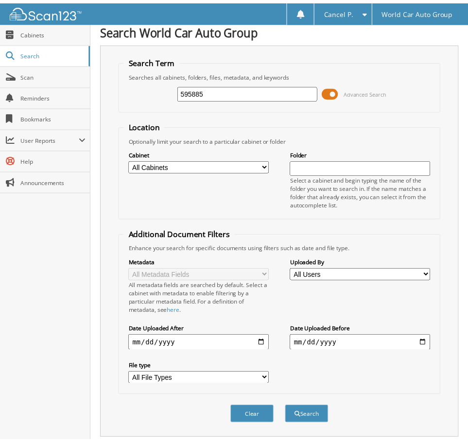
scroll to position [0, 0]
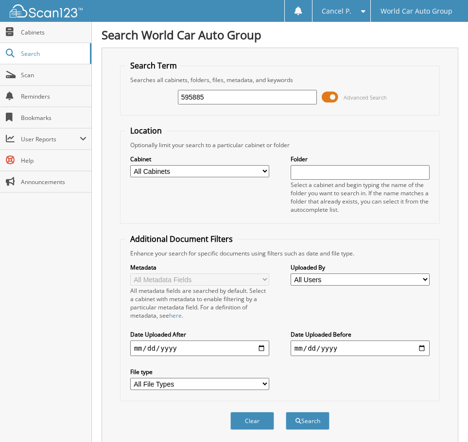
drag, startPoint x: 220, startPoint y: 94, endPoint x: 138, endPoint y: 103, distance: 81.6
click at [142, 105] on div "595885 Advanced Search" at bounding box center [280, 97] width 310 height 26
type input "121799"
click at [286, 412] on button "Search" at bounding box center [308, 421] width 44 height 18
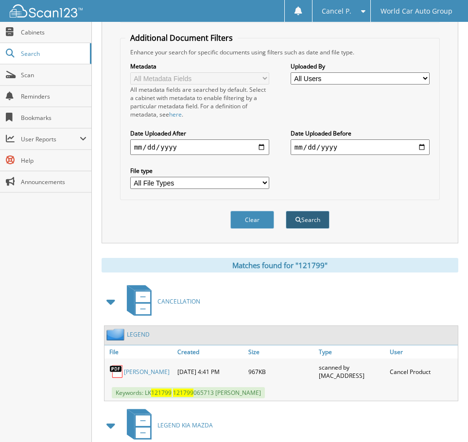
scroll to position [314, 0]
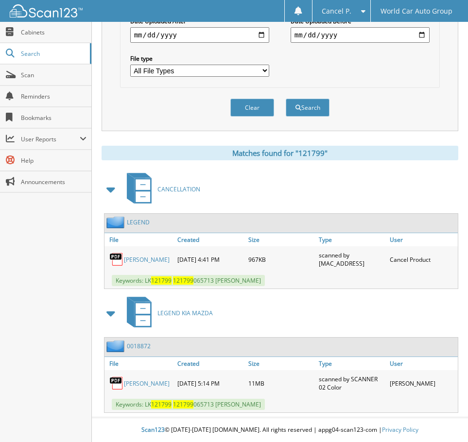
click at [134, 261] on link "[PERSON_NAME]" at bounding box center [147, 260] width 46 height 8
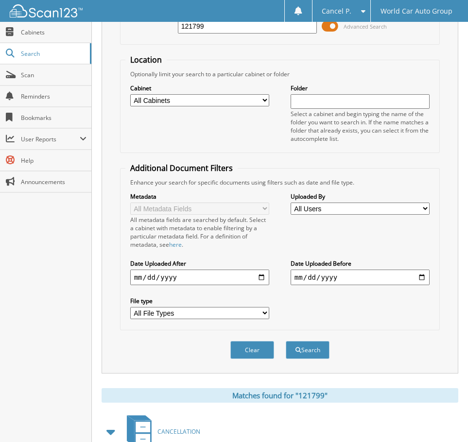
drag, startPoint x: 223, startPoint y: 29, endPoint x: 115, endPoint y: 42, distance: 108.6
click at [115, 42] on div "Search Term Searches all cabinets, folders, files, metadata, and keywords 12179…" at bounding box center [280, 175] width 357 height 397
type input "251913"
click at [286, 341] on button "Search" at bounding box center [308, 350] width 44 height 18
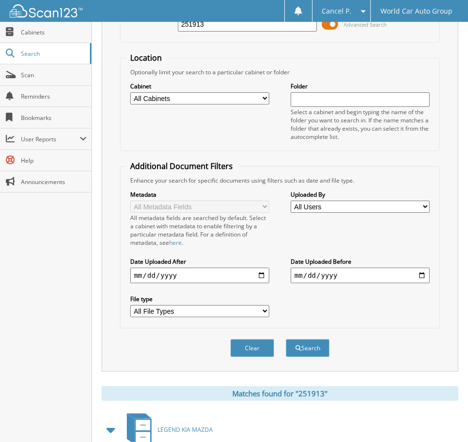
scroll to position [314, 0]
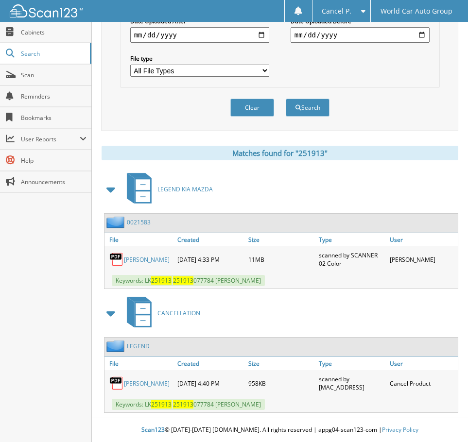
click at [134, 381] on link "[PERSON_NAME]" at bounding box center [147, 383] width 46 height 8
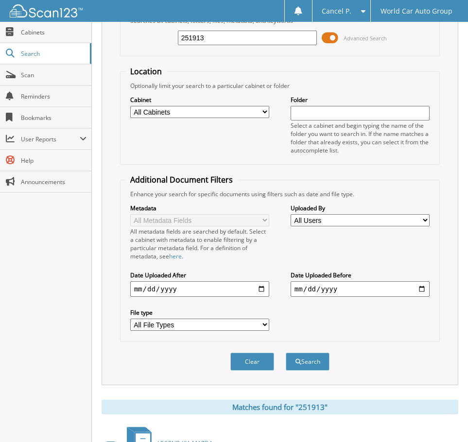
scroll to position [0, 0]
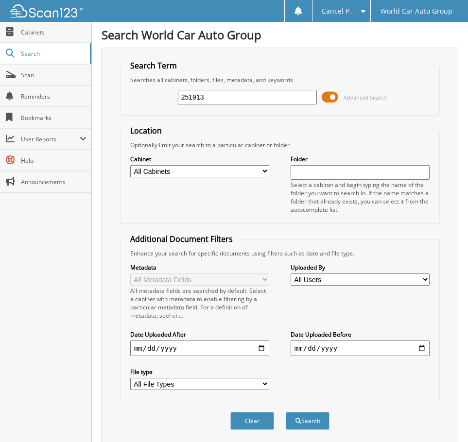
drag, startPoint x: 213, startPoint y: 96, endPoint x: 149, endPoint y: 100, distance: 64.3
click at [149, 100] on div "251913 Advanced Search" at bounding box center [280, 97] width 310 height 26
type input "042121"
click at [286, 412] on button "Search" at bounding box center [308, 421] width 44 height 18
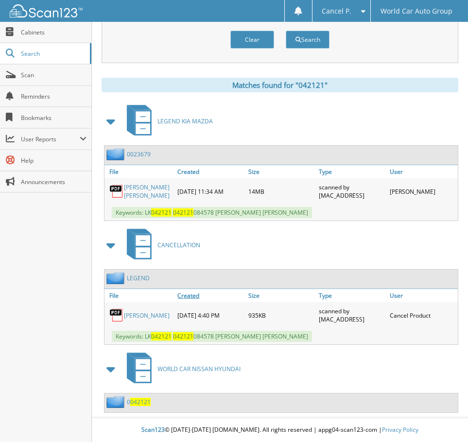
scroll to position [390, 0]
click at [125, 317] on link "[PERSON_NAME]" at bounding box center [147, 315] width 46 height 8
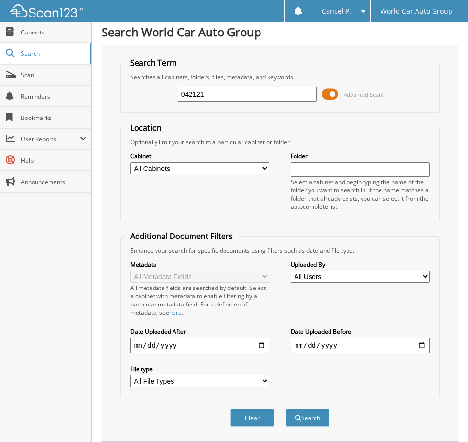
scroll to position [0, 0]
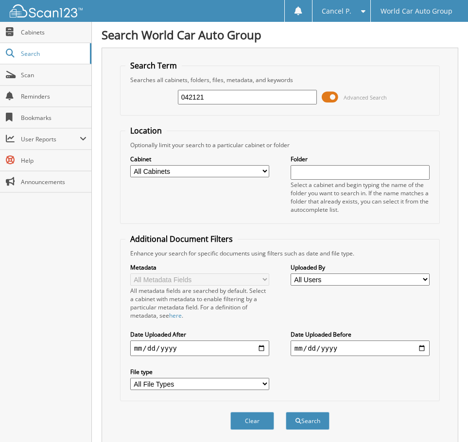
drag, startPoint x: 209, startPoint y: 97, endPoint x: 98, endPoint y: 115, distance: 112.2
click at [125, 113] on fieldset "Search Term Searches all cabinets, folders, files, metadata, and keywords 04212…" at bounding box center [280, 87] width 320 height 55
type input "164415"
click at [286, 412] on button "Search" at bounding box center [308, 421] width 44 height 18
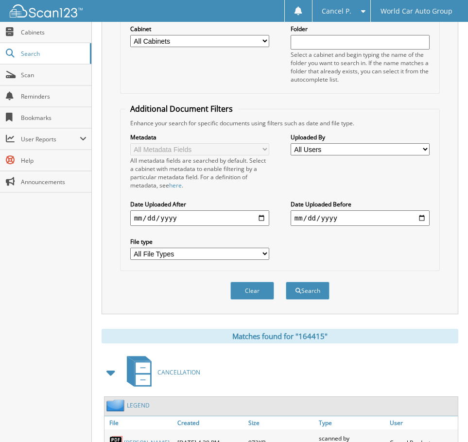
scroll to position [322, 0]
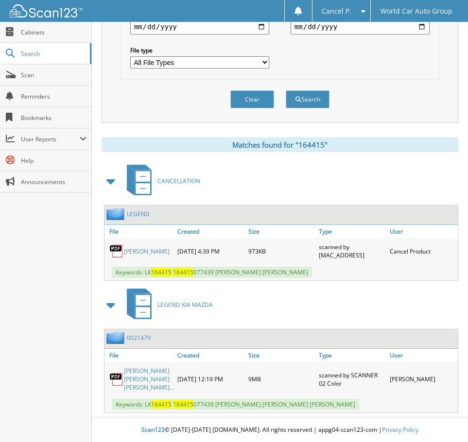
click at [167, 251] on link "[PERSON_NAME]" at bounding box center [147, 251] width 46 height 8
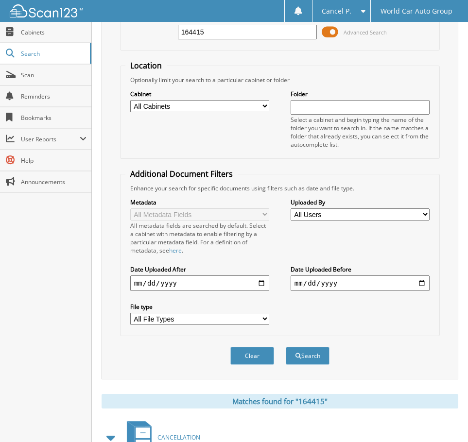
scroll to position [0, 0]
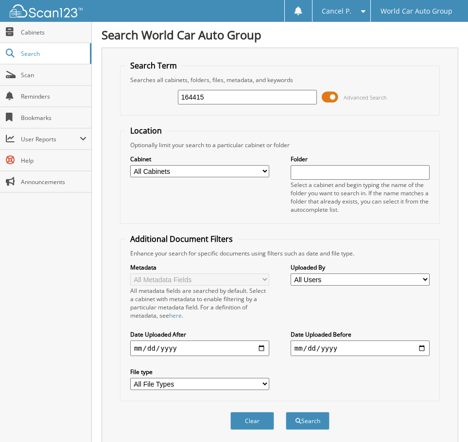
drag, startPoint x: 211, startPoint y: 92, endPoint x: 125, endPoint y: 111, distance: 88.5
click at [125, 111] on fieldset "Search Term Searches all cabinets, folders, files, metadata, and keywords 16441…" at bounding box center [280, 87] width 320 height 55
type input "008888"
click at [286, 412] on button "Search" at bounding box center [308, 421] width 44 height 18
drag, startPoint x: 250, startPoint y: 100, endPoint x: 130, endPoint y: 104, distance: 119.6
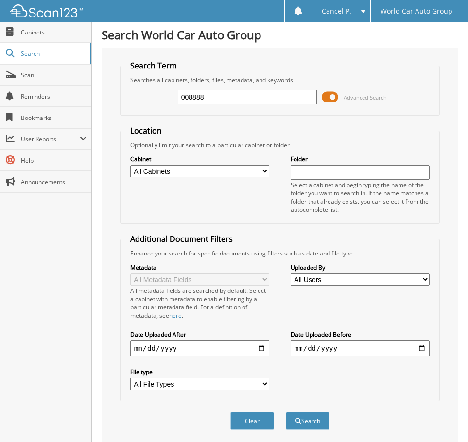
click at [132, 103] on div "008888 Advanced Search" at bounding box center [280, 97] width 310 height 26
type input "[PERSON_NAME]"
click at [286, 412] on button "Search" at bounding box center [308, 421] width 44 height 18
type input "344787"
click at [286, 412] on button "Search" at bounding box center [308, 421] width 44 height 18
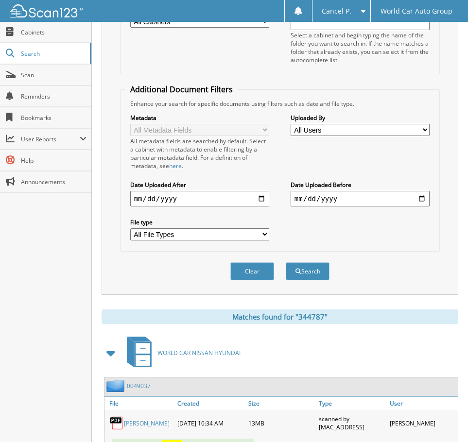
scroll to position [190, 0]
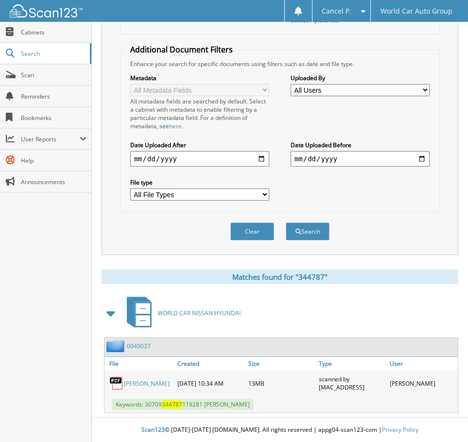
click at [133, 385] on link "MARTHA BOSQUEZ" at bounding box center [147, 383] width 46 height 8
